Goal: Task Accomplishment & Management: Use online tool/utility

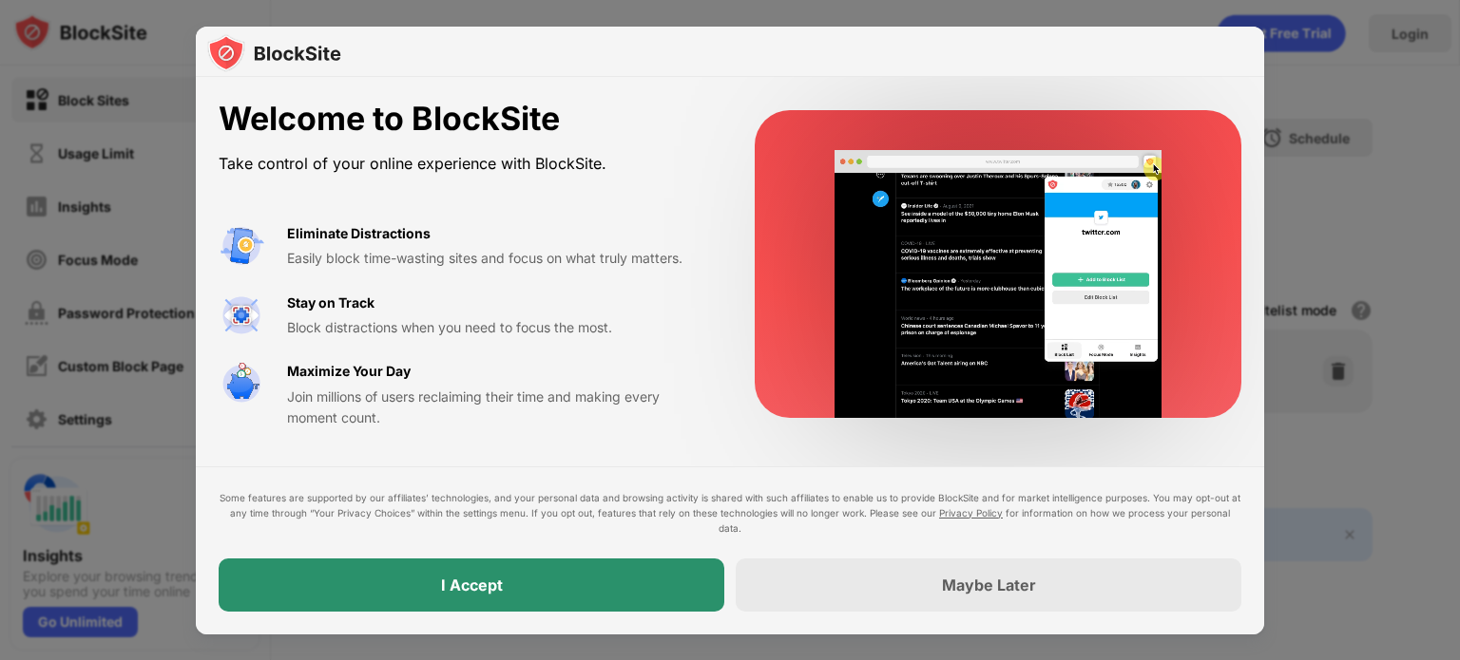
click at [292, 583] on div "I Accept" at bounding box center [472, 585] width 506 height 53
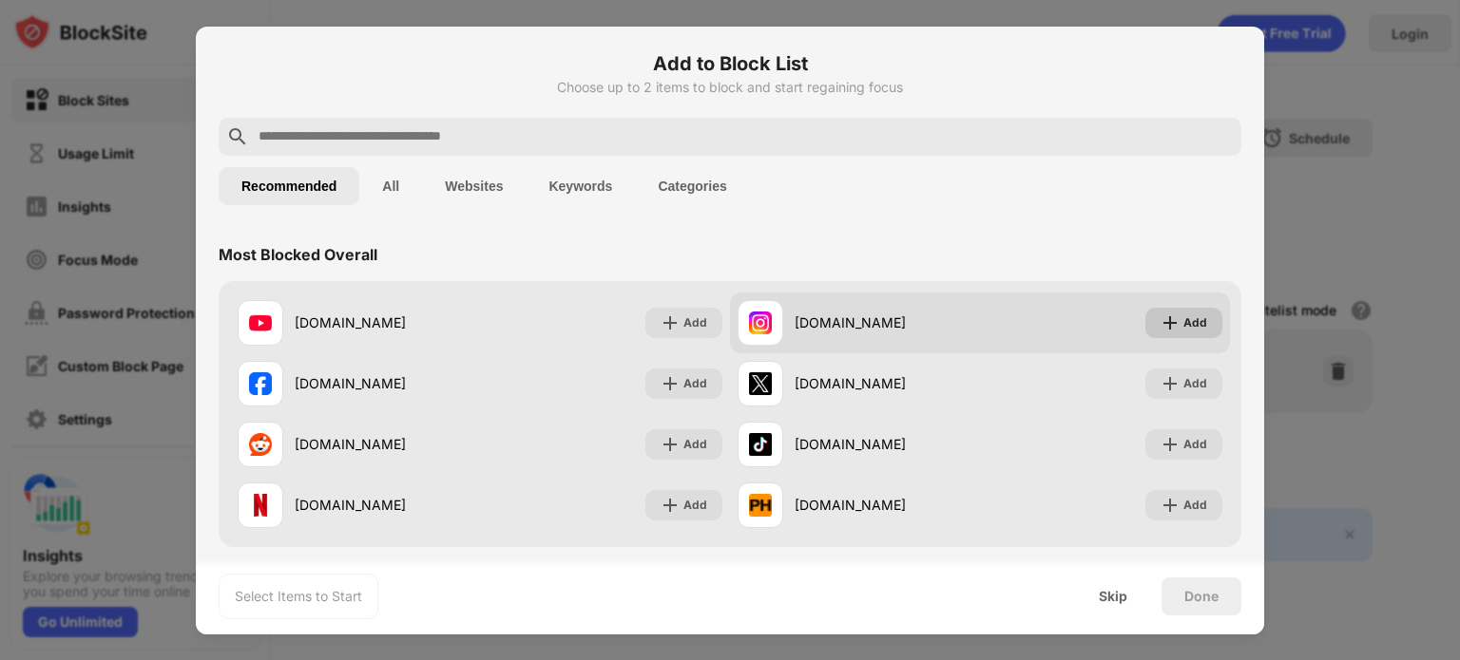
click at [1205, 311] on div "Add" at bounding box center [1183, 323] width 77 height 30
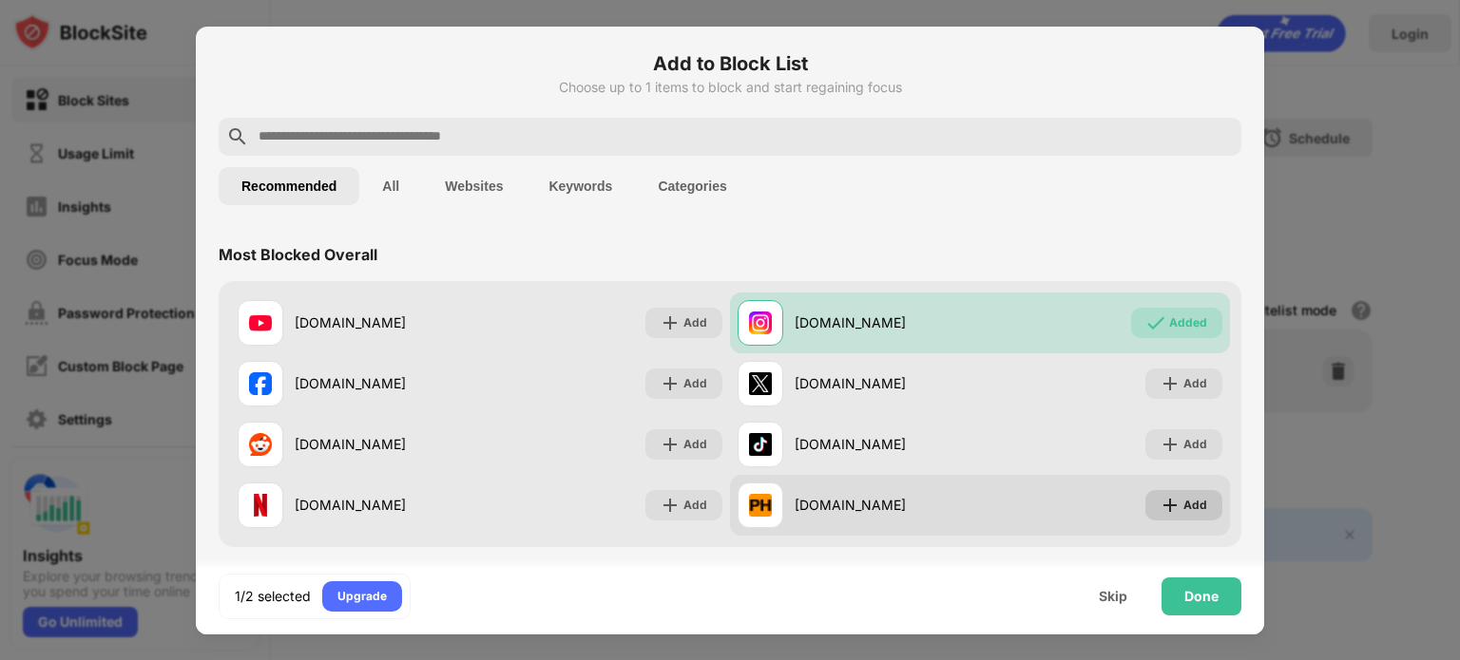
click at [1183, 510] on div "Add" at bounding box center [1195, 505] width 24 height 19
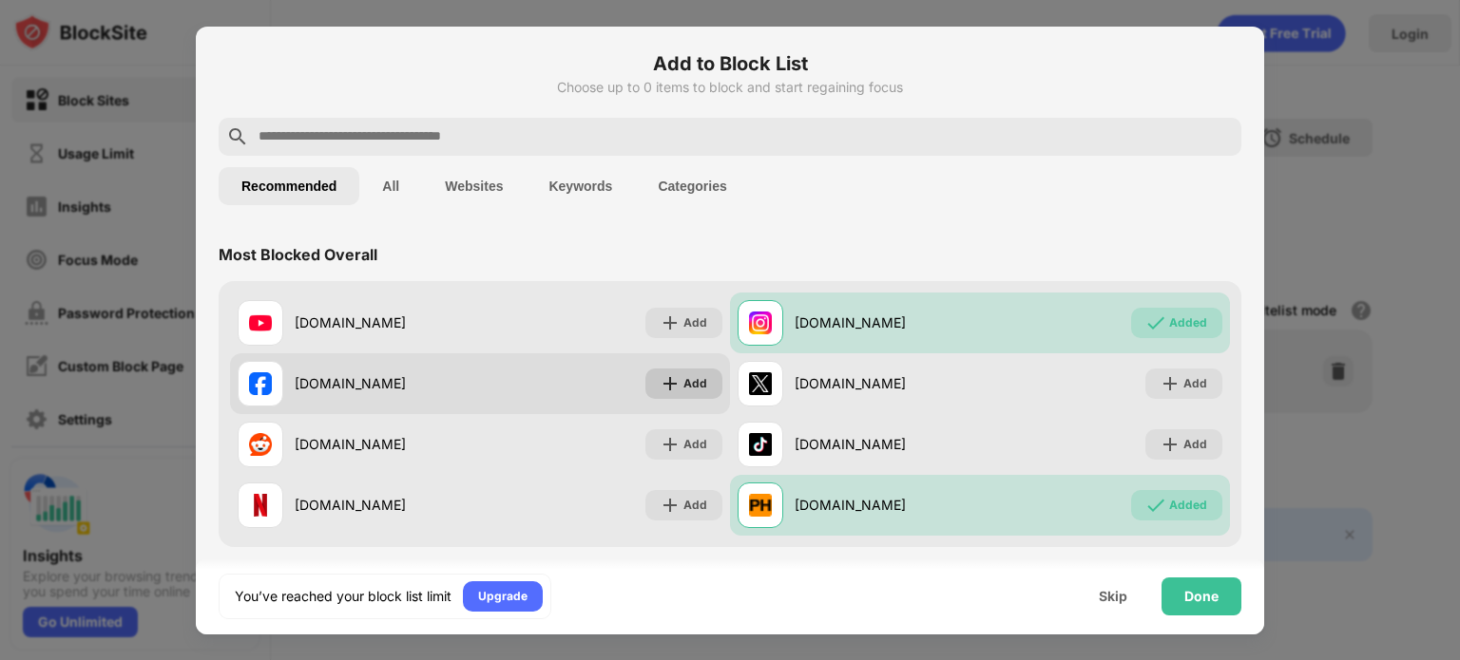
click at [680, 369] on div "Add" at bounding box center [683, 384] width 77 height 30
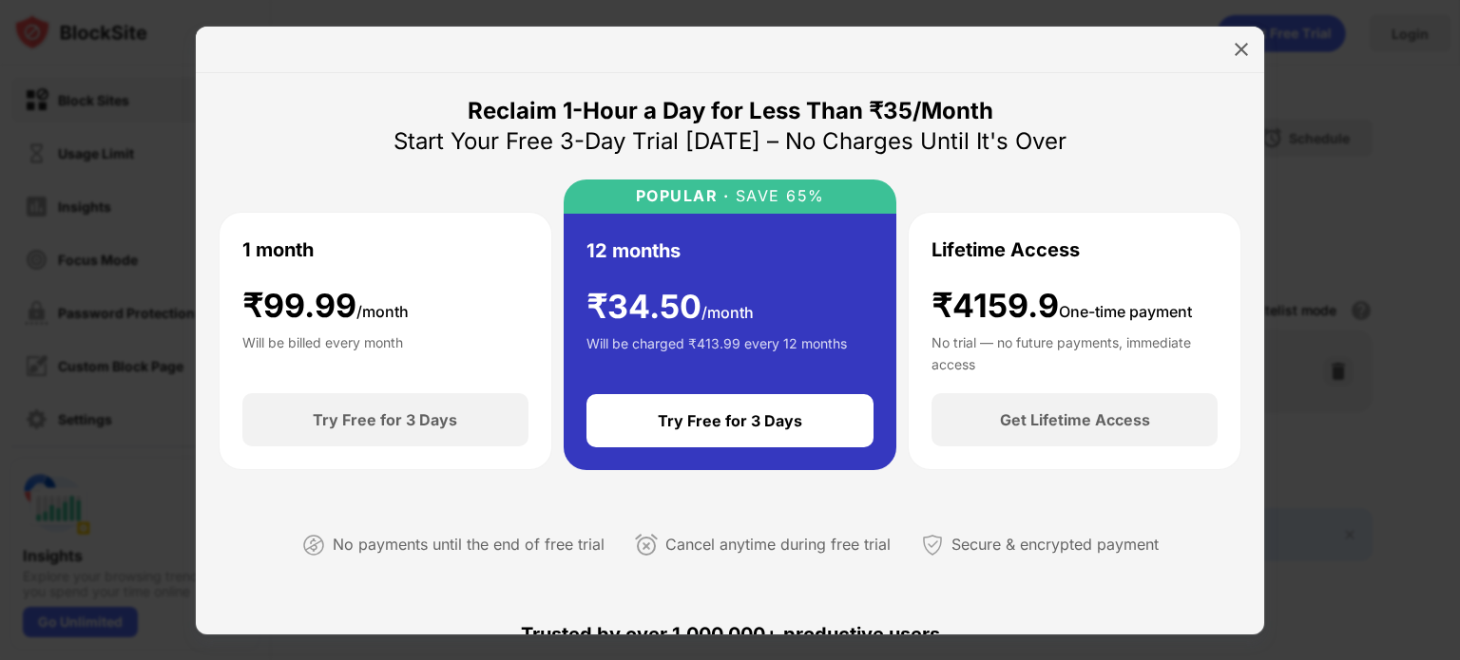
click at [1234, 64] on div at bounding box center [730, 50] width 1068 height 47
click at [1237, 48] on img at bounding box center [1241, 49] width 19 height 19
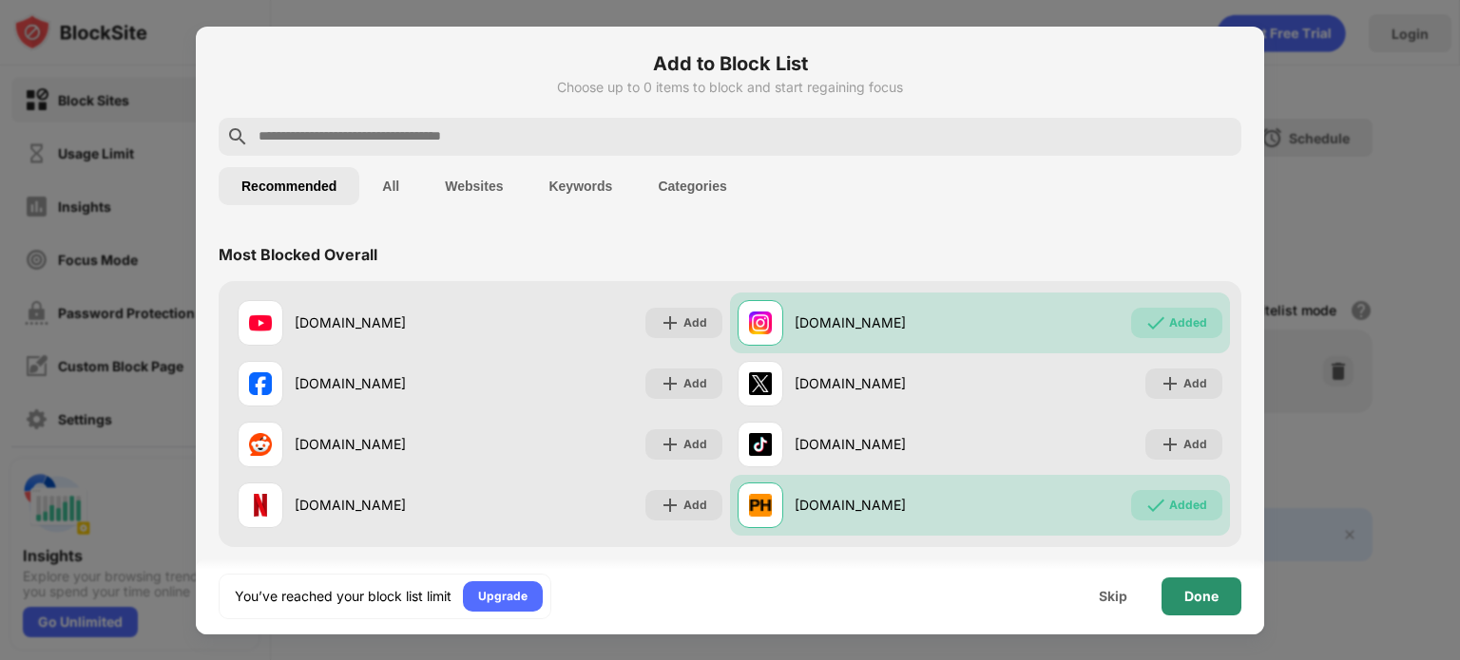
click at [1185, 589] on div "Done" at bounding box center [1201, 596] width 34 height 15
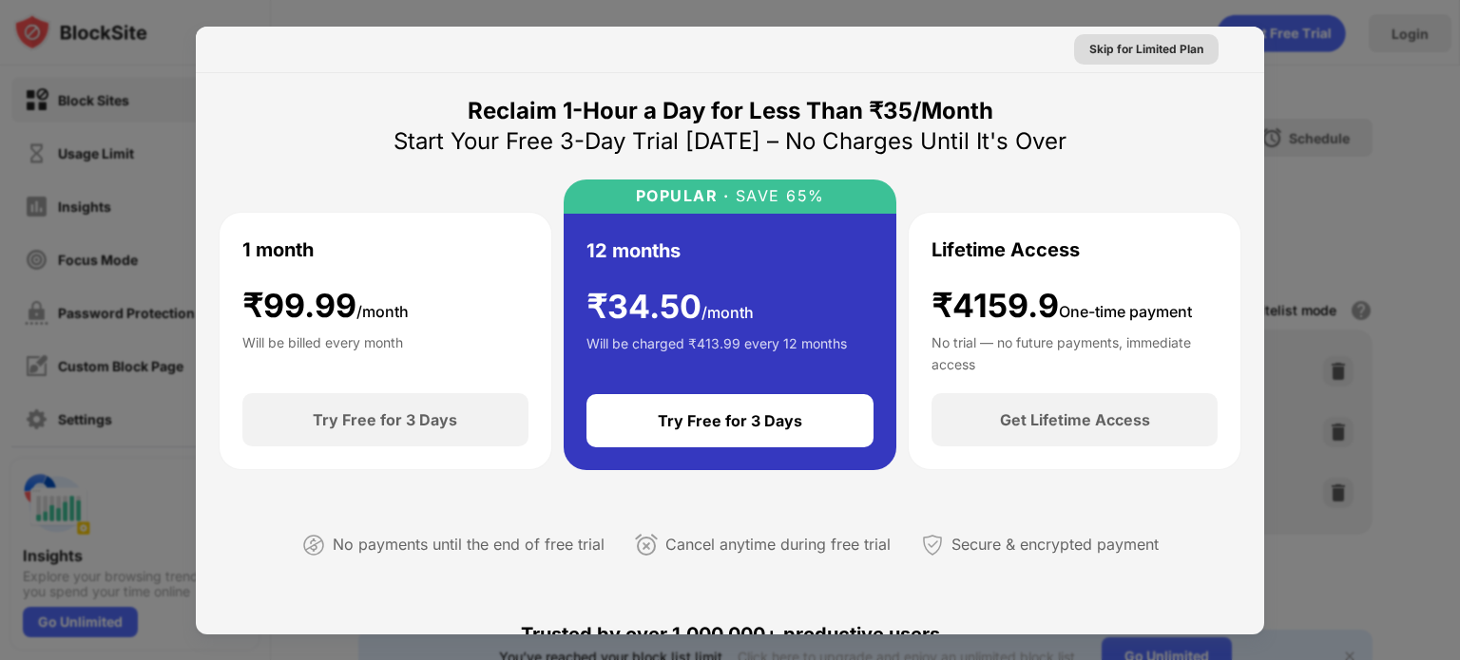
click at [1175, 53] on div "Skip for Limited Plan" at bounding box center [1146, 49] width 114 height 19
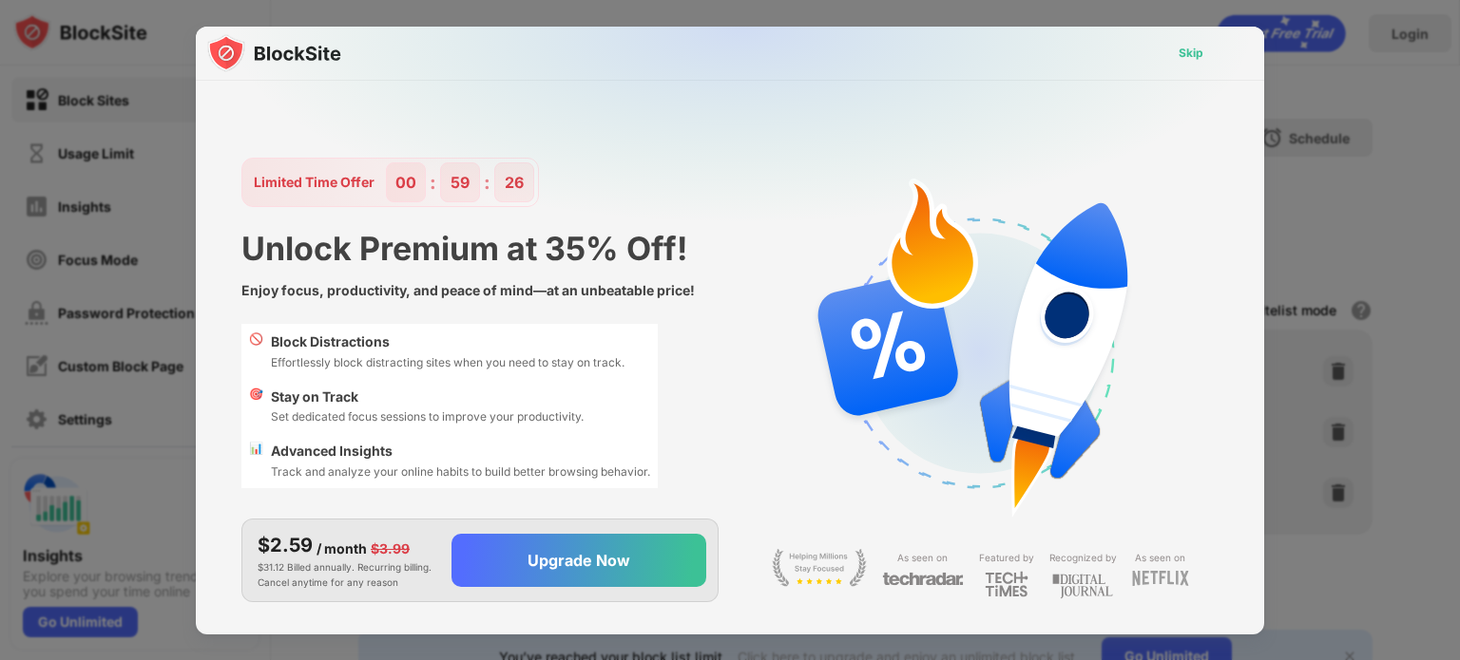
click at [1176, 53] on div "Skip" at bounding box center [1190, 53] width 55 height 30
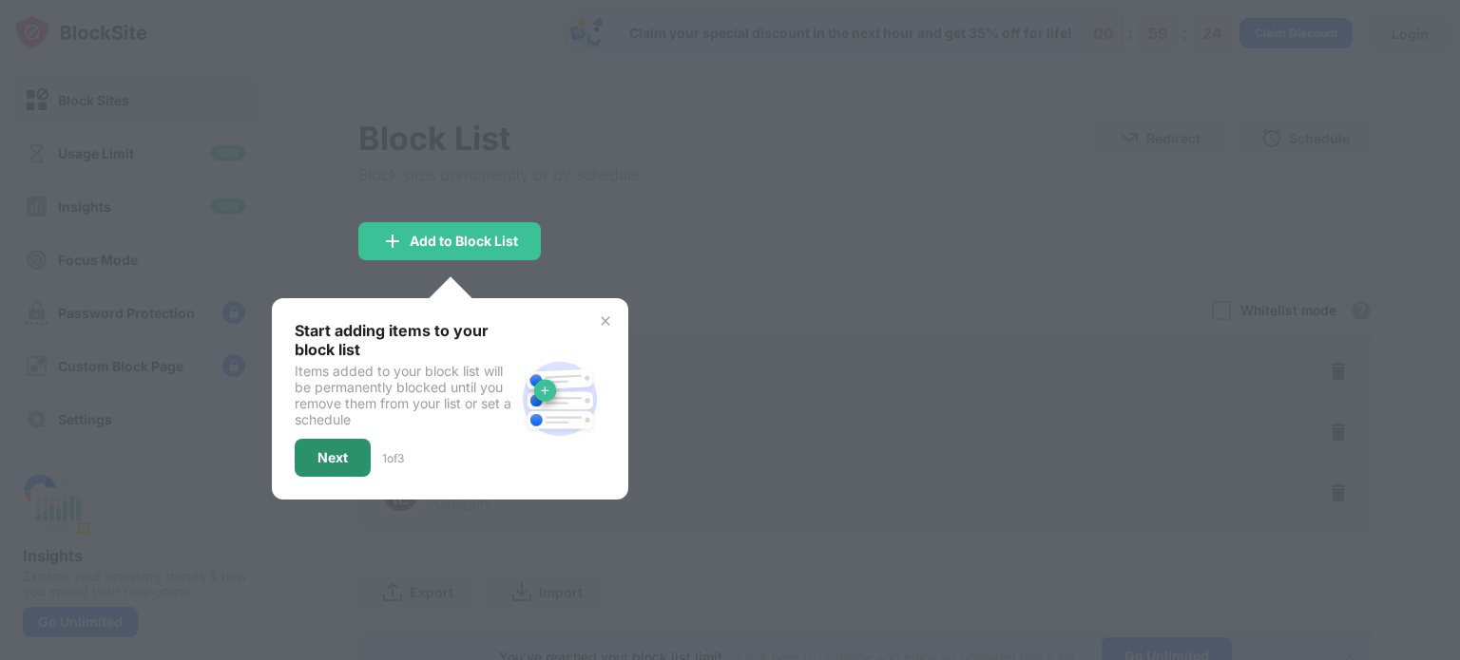
click at [331, 455] on div "Next" at bounding box center [332, 457] width 30 height 15
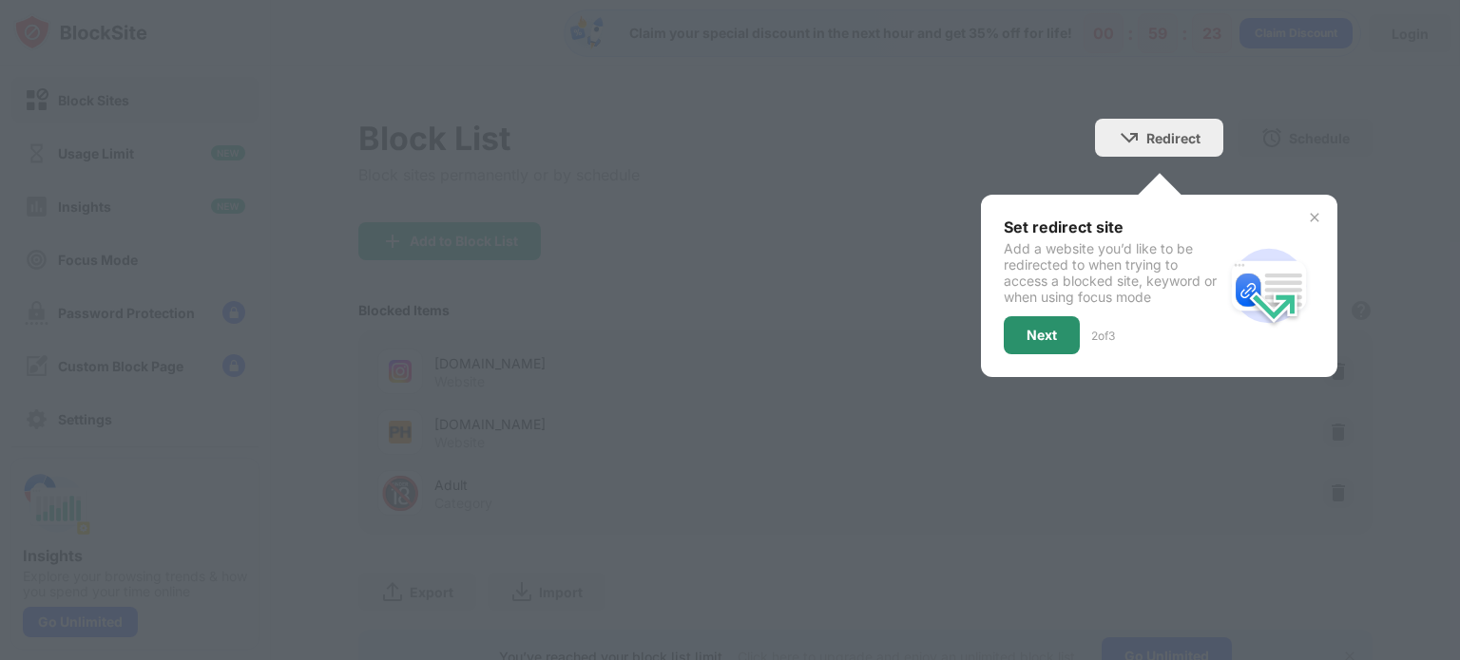
click at [1004, 348] on div "Next" at bounding box center [1042, 335] width 76 height 38
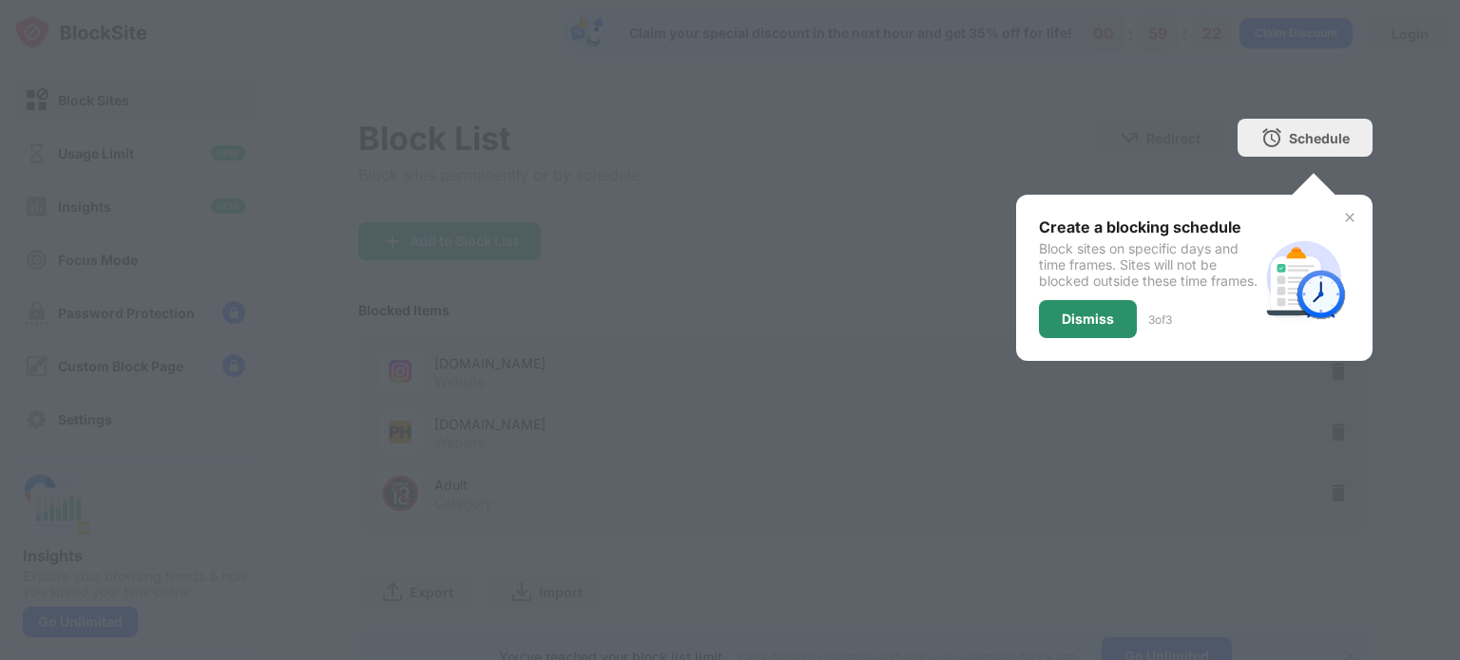
click at [1061, 321] on div "Dismiss" at bounding box center [1088, 319] width 98 height 38
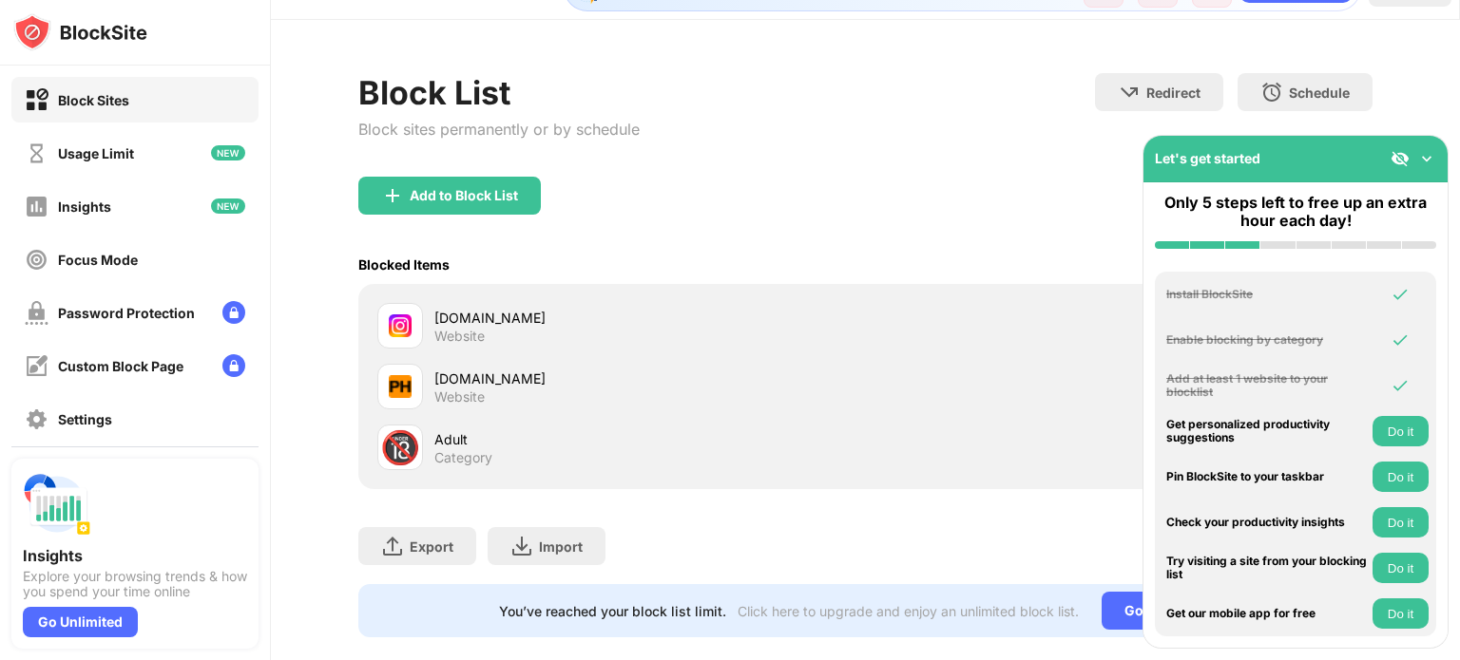
scroll to position [88, 0]
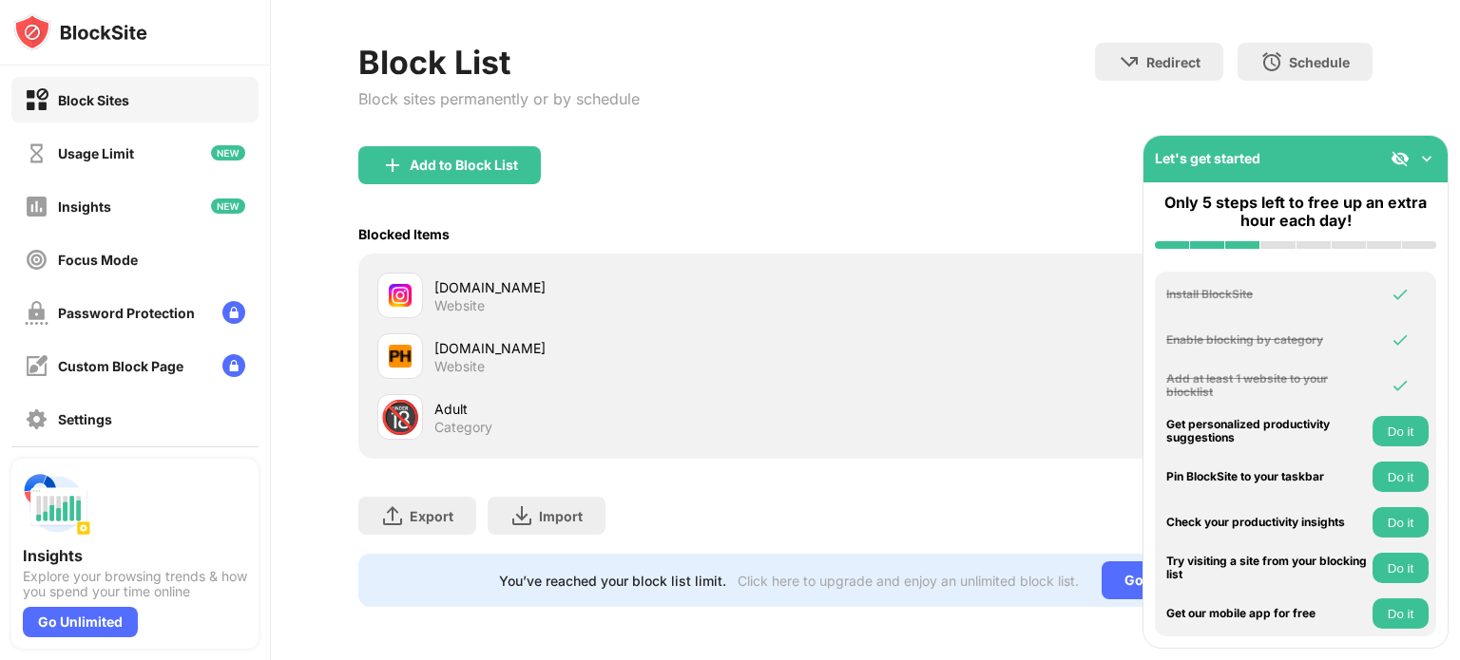
click at [447, 399] on div "Adult" at bounding box center [649, 409] width 430 height 20
click at [160, 235] on div "Block Sites Usage Limit Insights Focus Mode Password Protection Custom Block Pa…" at bounding box center [135, 286] width 270 height 441
click at [160, 248] on div "Focus Mode" at bounding box center [134, 260] width 247 height 46
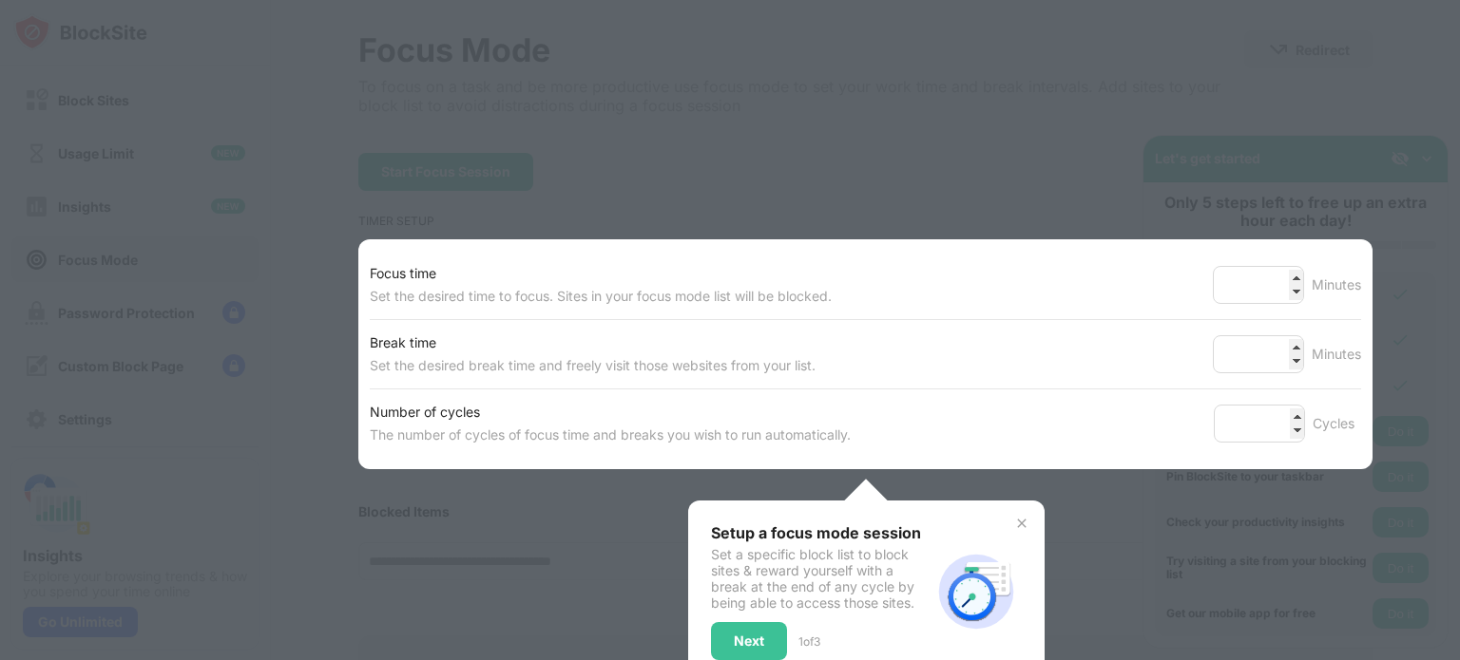
click at [644, 262] on div "Focus time" at bounding box center [601, 273] width 462 height 23
